Goal: Information Seeking & Learning: Learn about a topic

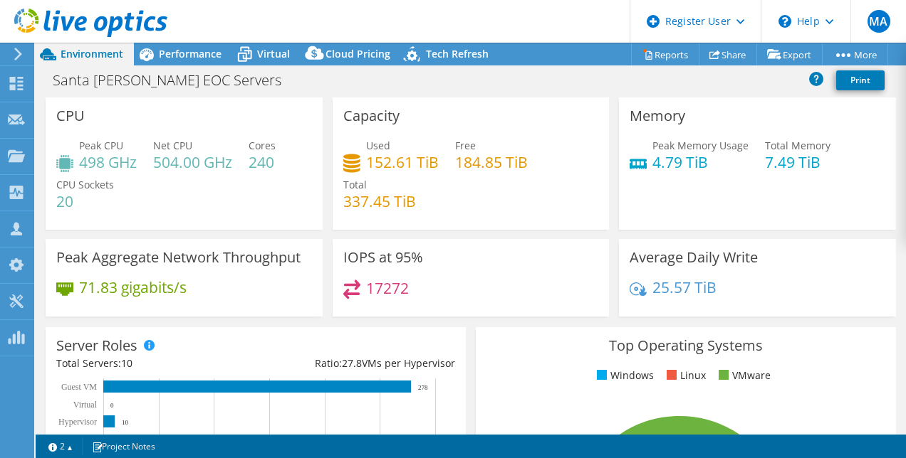
select select "USD"
drag, startPoint x: 0, startPoint y: 0, endPoint x: 393, endPoint y: 160, distance: 424.4
click at [393, 160] on h4 "152.61 TiB" at bounding box center [402, 162] width 73 height 16
drag, startPoint x: 393, startPoint y: 160, endPoint x: 468, endPoint y: 189, distance: 80.9
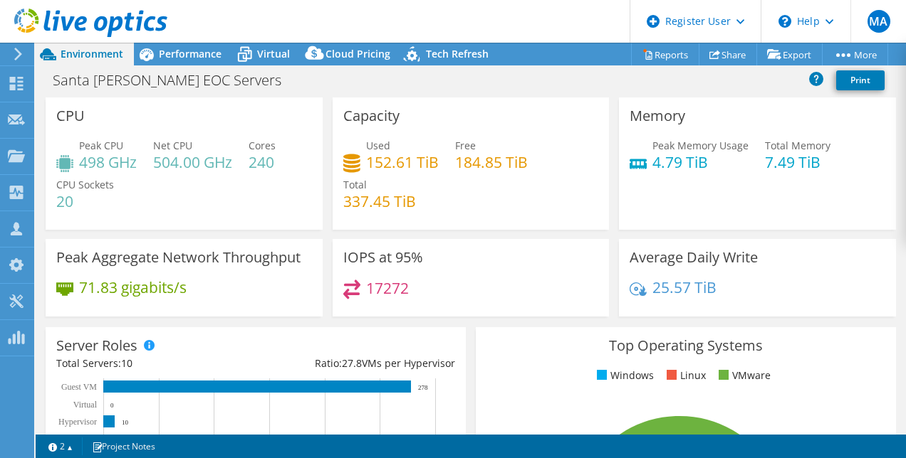
click at [468, 189] on div "Used 152.61 TiB Free 184.85 TiB Total 337.45 TiB" at bounding box center [471, 180] width 256 height 85
click at [470, 84] on div "Santa Barbara EOC Servers Print" at bounding box center [471, 80] width 870 height 26
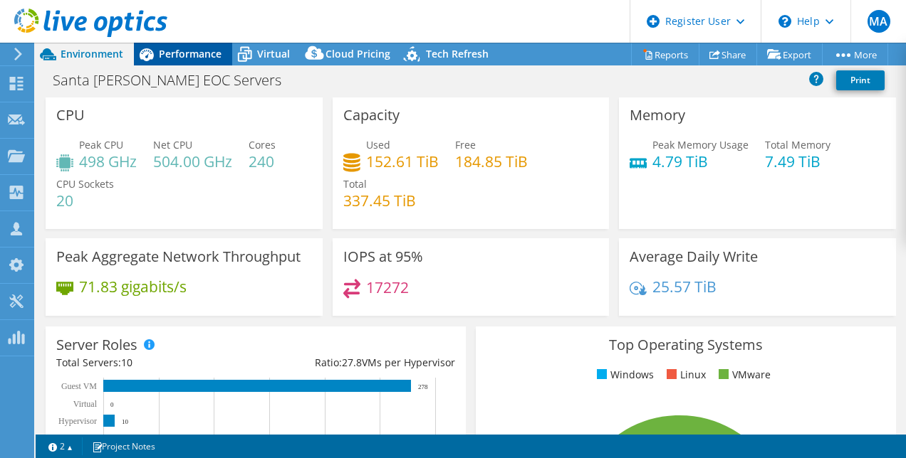
click at [187, 51] on span "Performance" at bounding box center [190, 54] width 63 height 14
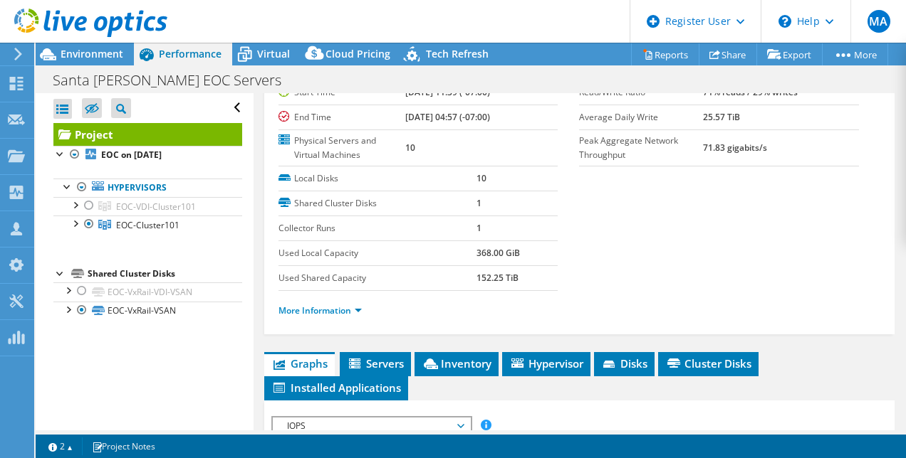
scroll to position [150, 0]
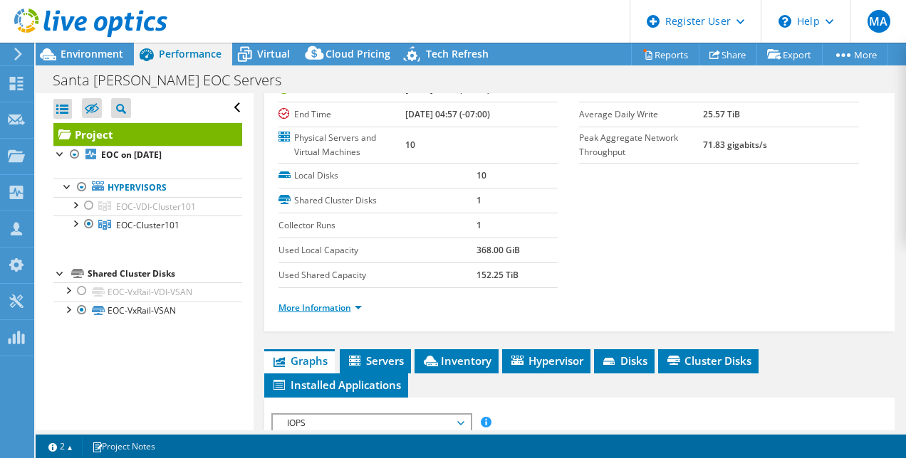
click at [327, 314] on link "More Information" at bounding box center [319, 308] width 83 height 12
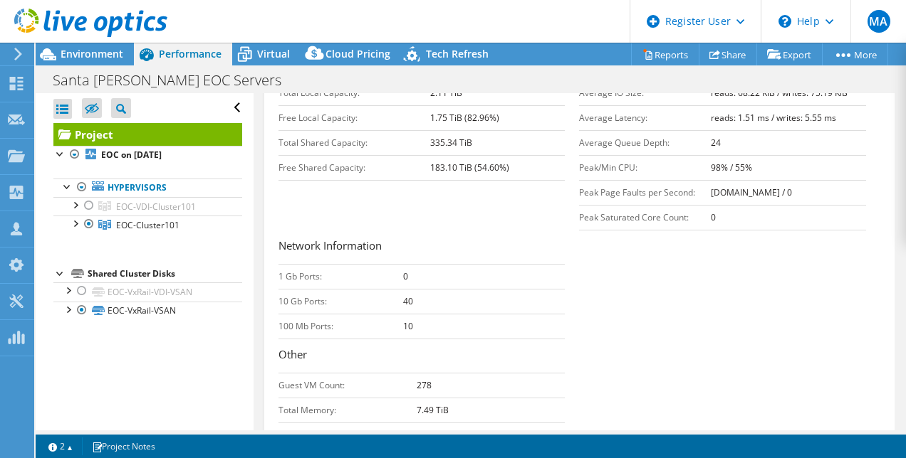
scroll to position [425, 0]
click at [149, 371] on div "Open All Close All Hide Excluded Nodes Project Tree Filter" at bounding box center [144, 261] width 217 height 337
